Goal: Information Seeking & Learning: Check status

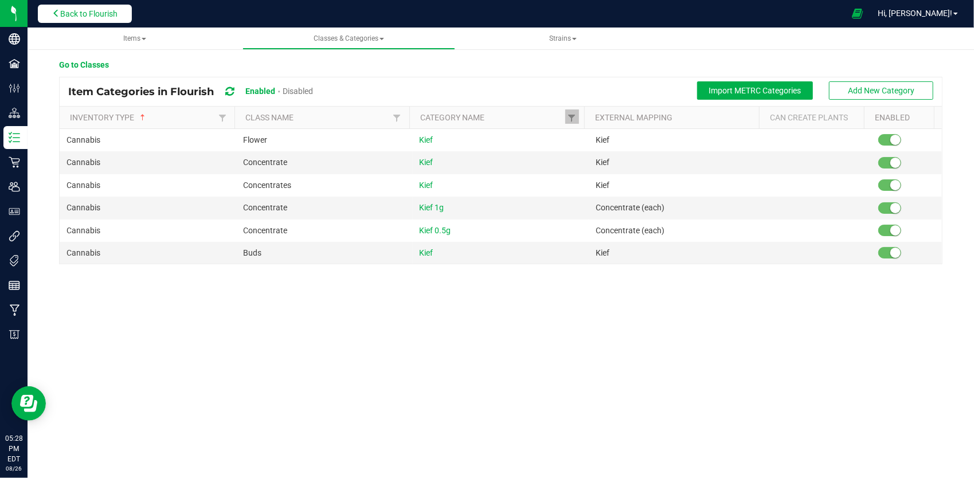
click at [102, 8] on button "Back to Flourish" at bounding box center [85, 14] width 94 height 18
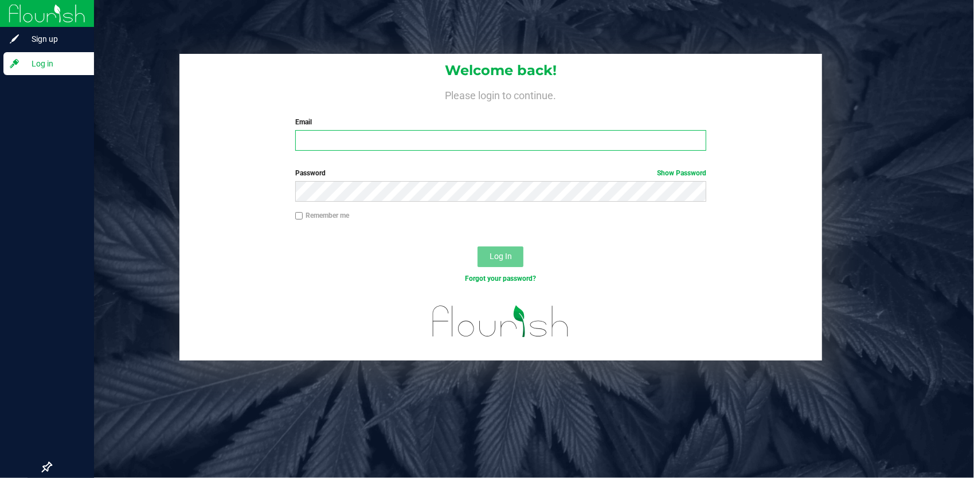
type input "[EMAIL_ADDRESS][DOMAIN_NAME]"
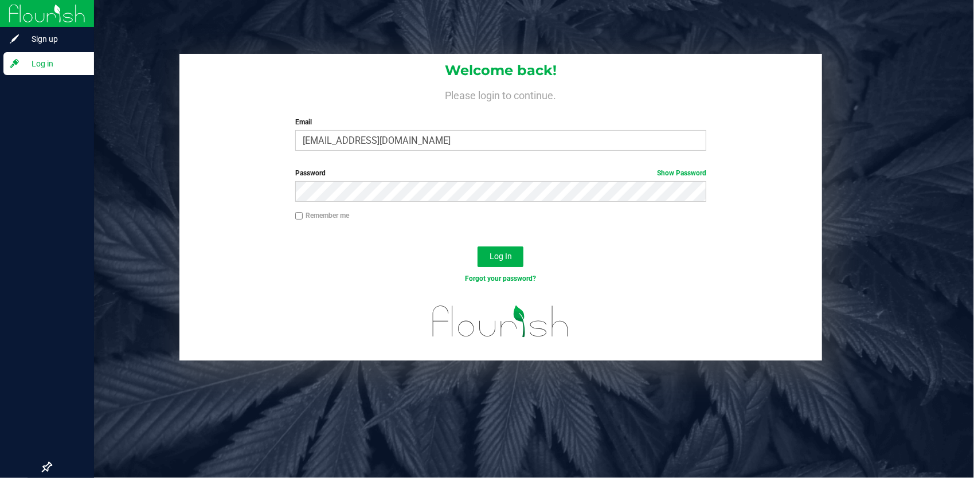
click at [48, 464] on icon at bounding box center [47, 467] width 10 height 10
click at [41, 468] on input "checkbox" at bounding box center [41, 468] width 0 height 0
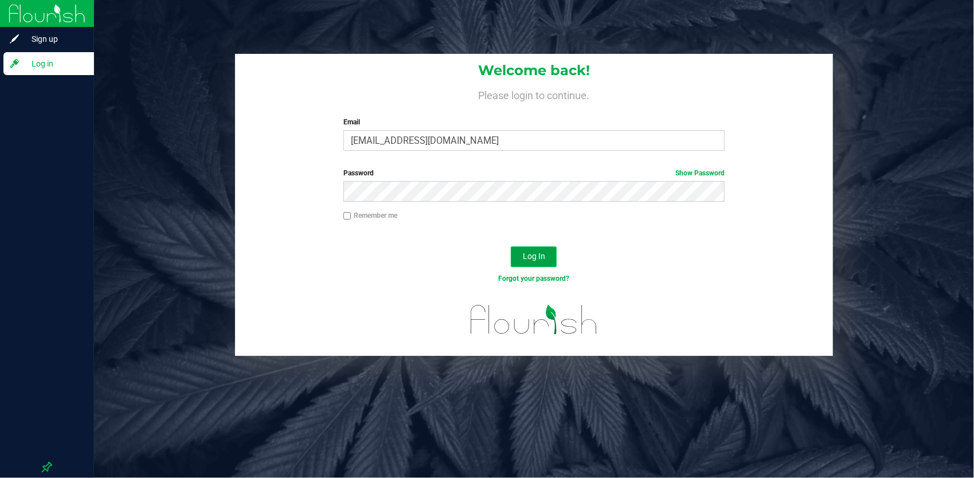
click at [544, 255] on span "Log In" at bounding box center [534, 256] width 22 height 9
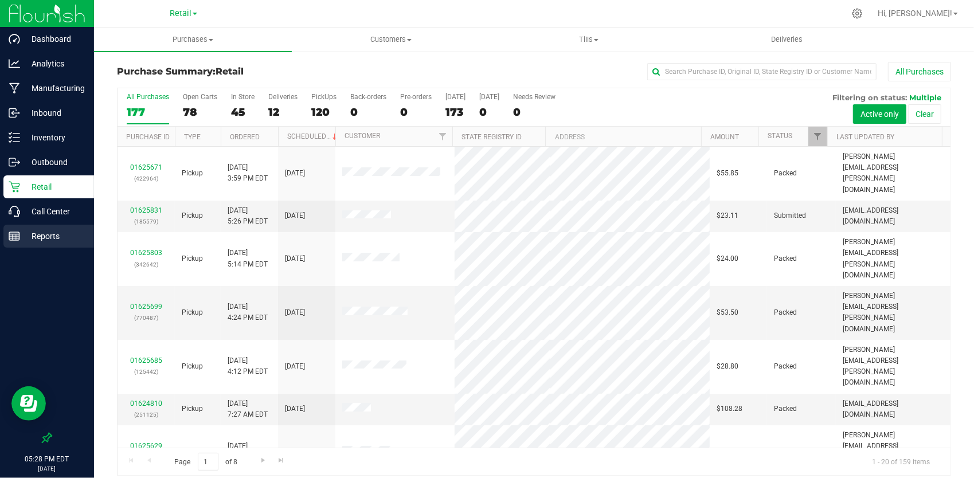
click at [40, 237] on p "Reports" at bounding box center [54, 236] width 69 height 14
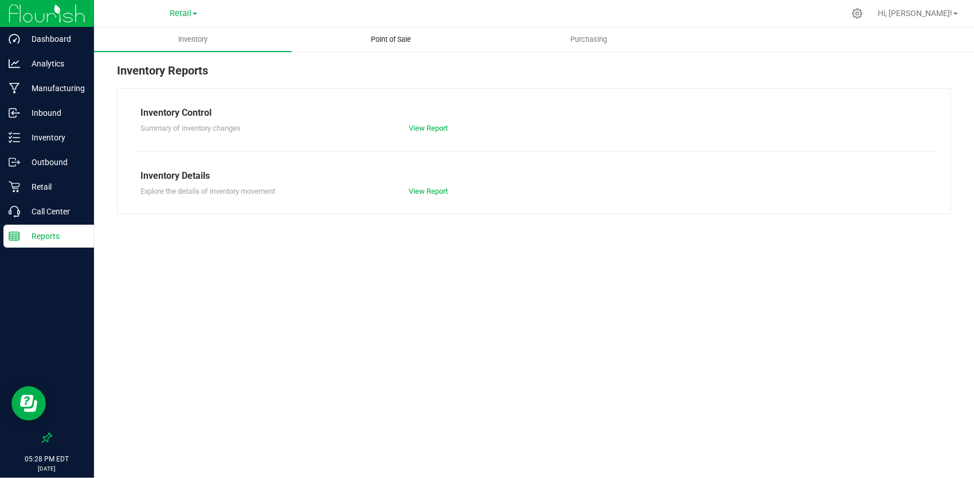
click at [384, 34] on span "Point of Sale" at bounding box center [391, 39] width 71 height 10
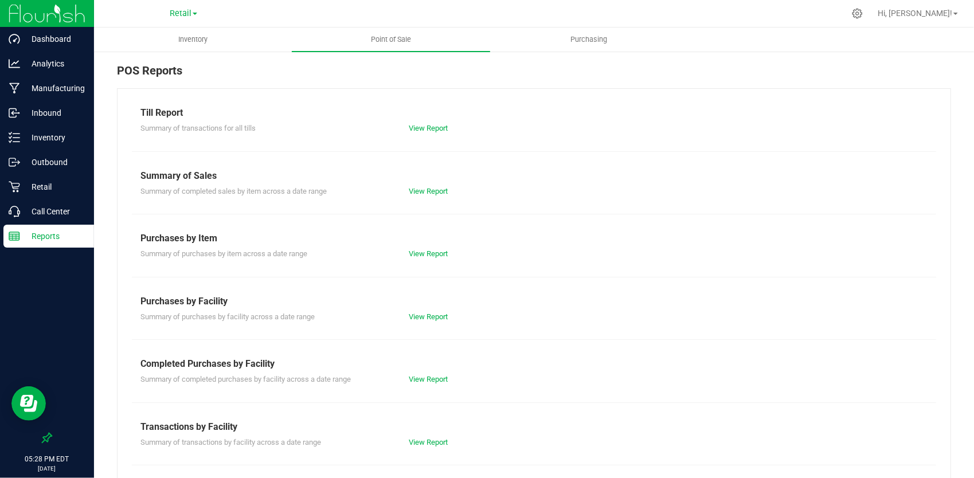
click at [422, 123] on div "View Report" at bounding box center [534, 128] width 268 height 11
click at [420, 126] on link "View Report" at bounding box center [428, 128] width 39 height 9
